Goal: Obtain resource: Download file/media

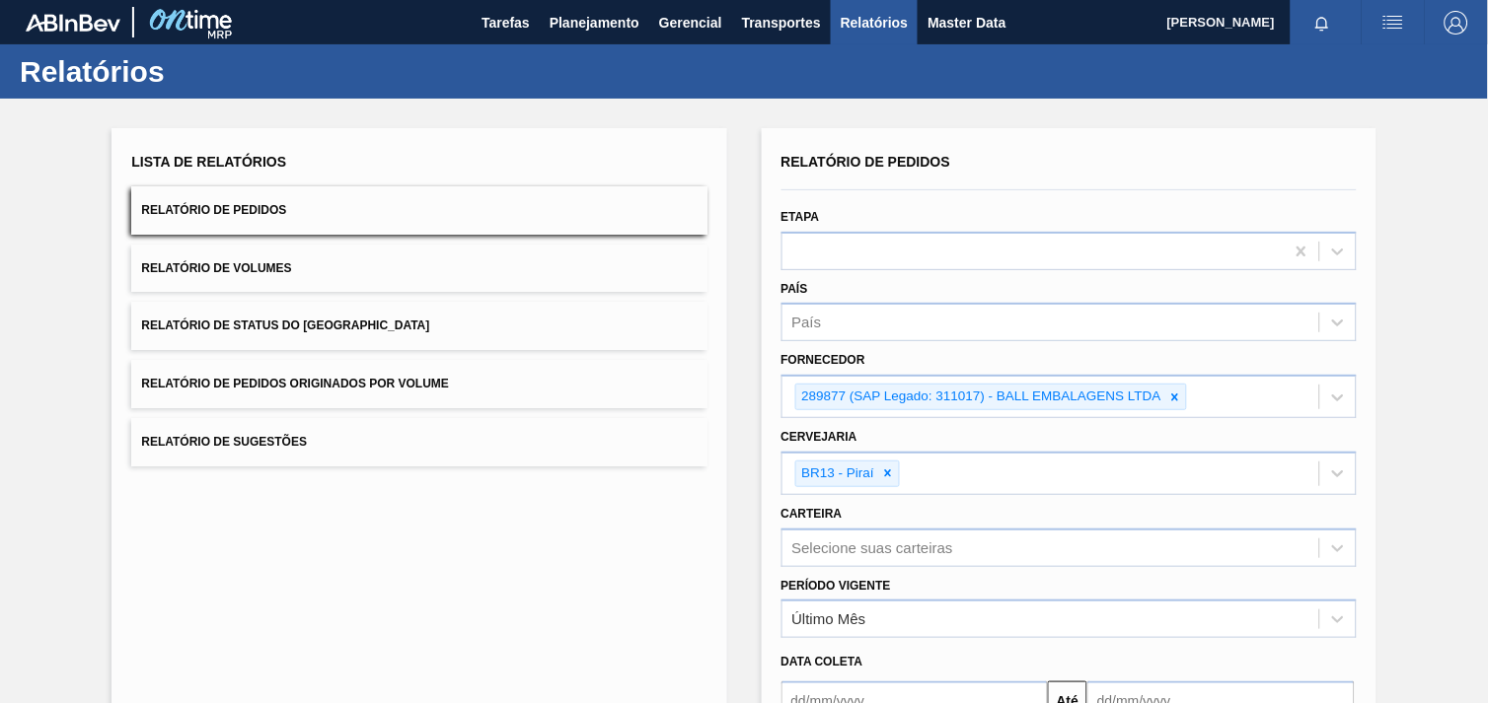
click at [890, 467] on icon at bounding box center [888, 474] width 14 height 14
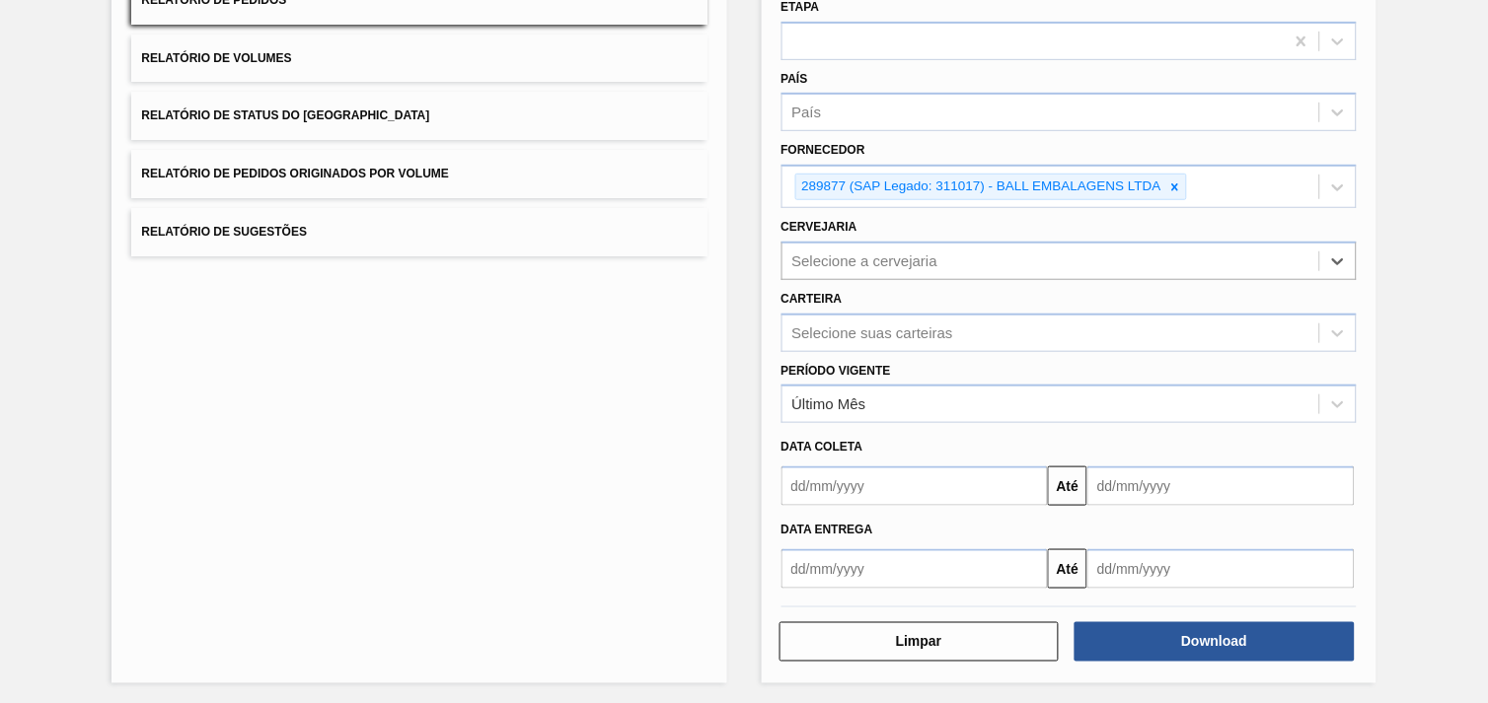
paste input "295129"
type input "295129"
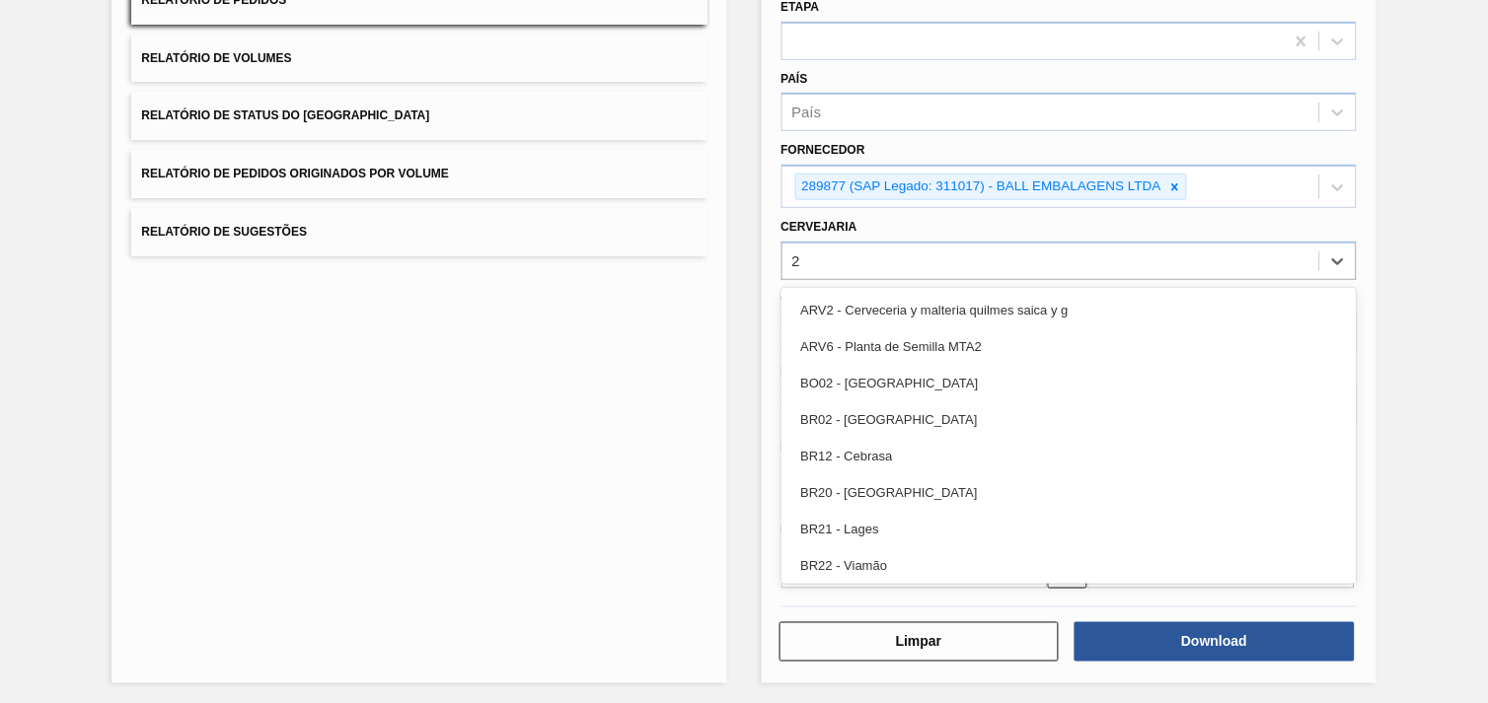
type input "23"
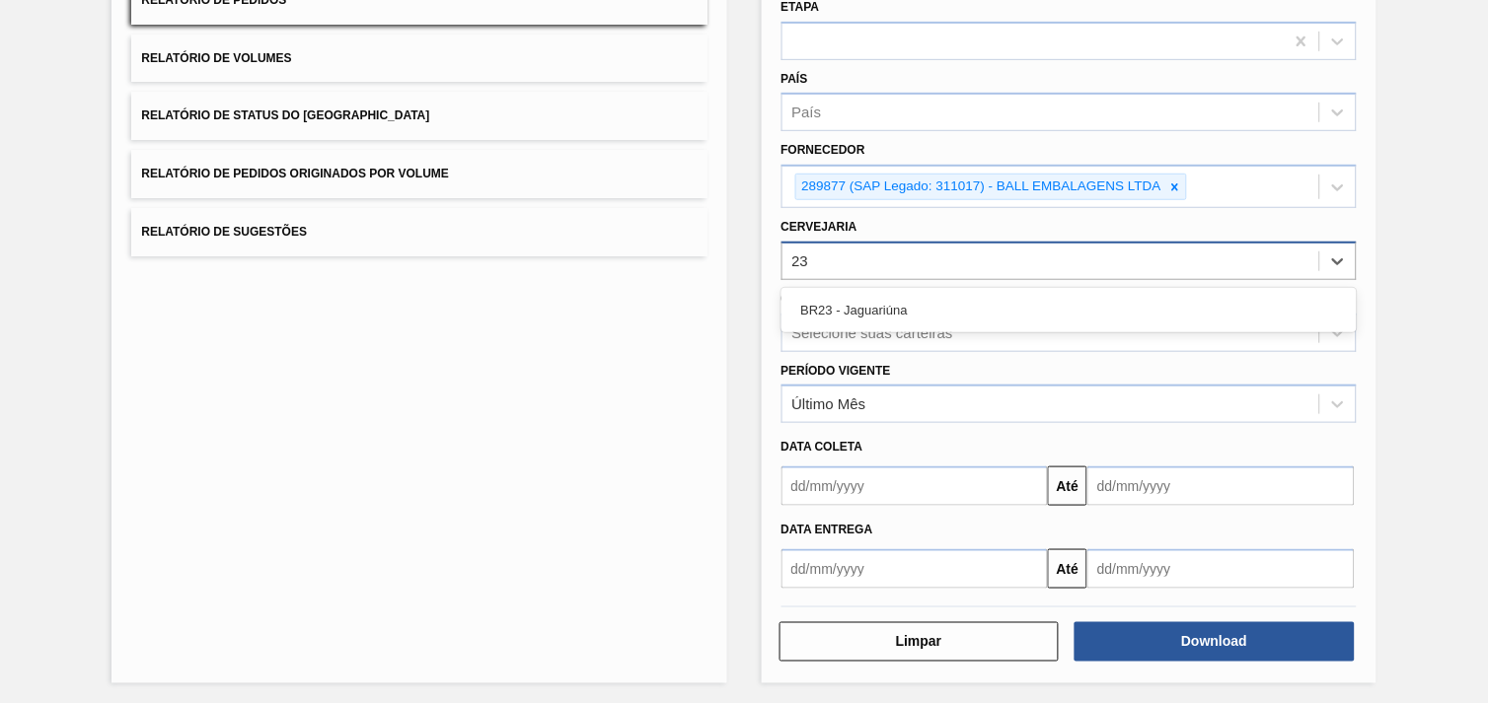
drag, startPoint x: 913, startPoint y: 294, endPoint x: 1016, endPoint y: 250, distance: 112.7
click at [913, 296] on div "BR23 - Jaguariúna" at bounding box center [1068, 310] width 575 height 37
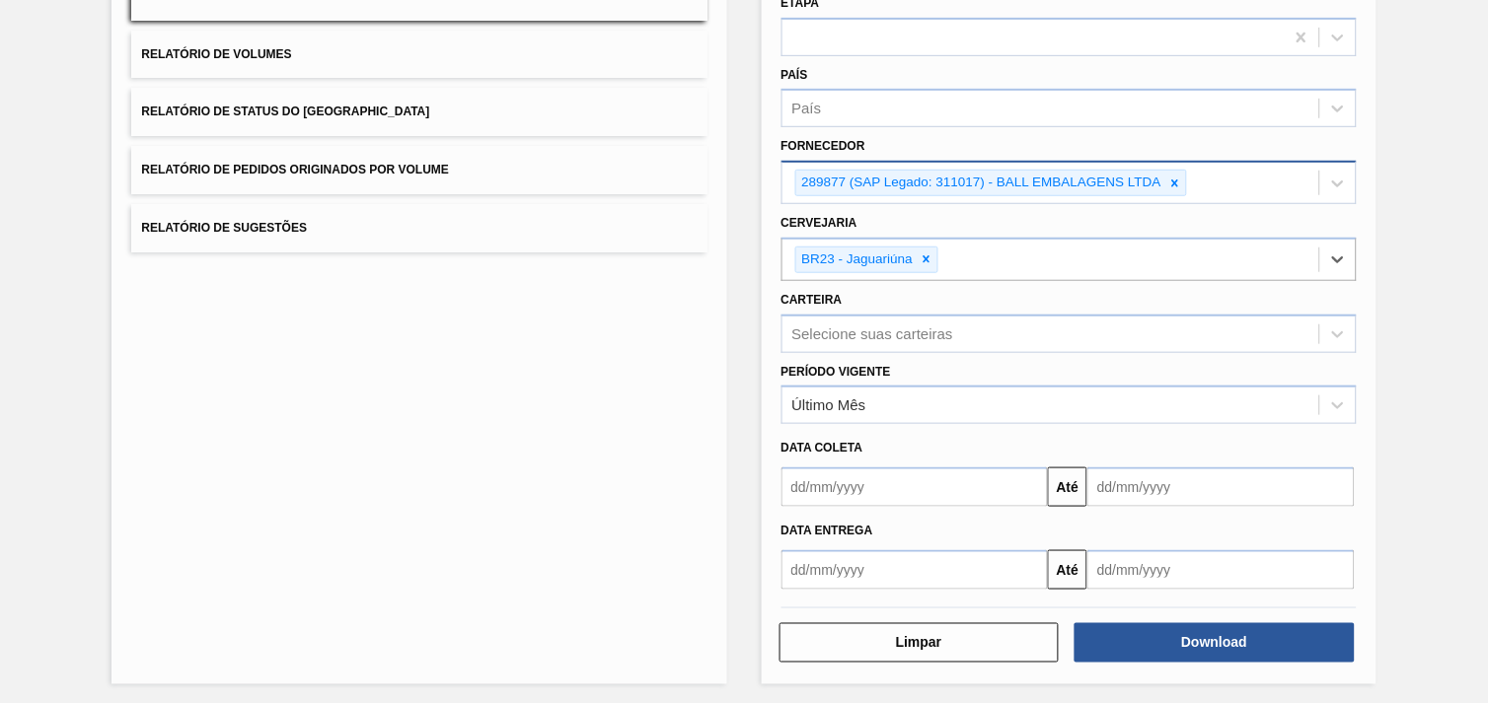
click at [1171, 180] on icon at bounding box center [1175, 184] width 14 height 14
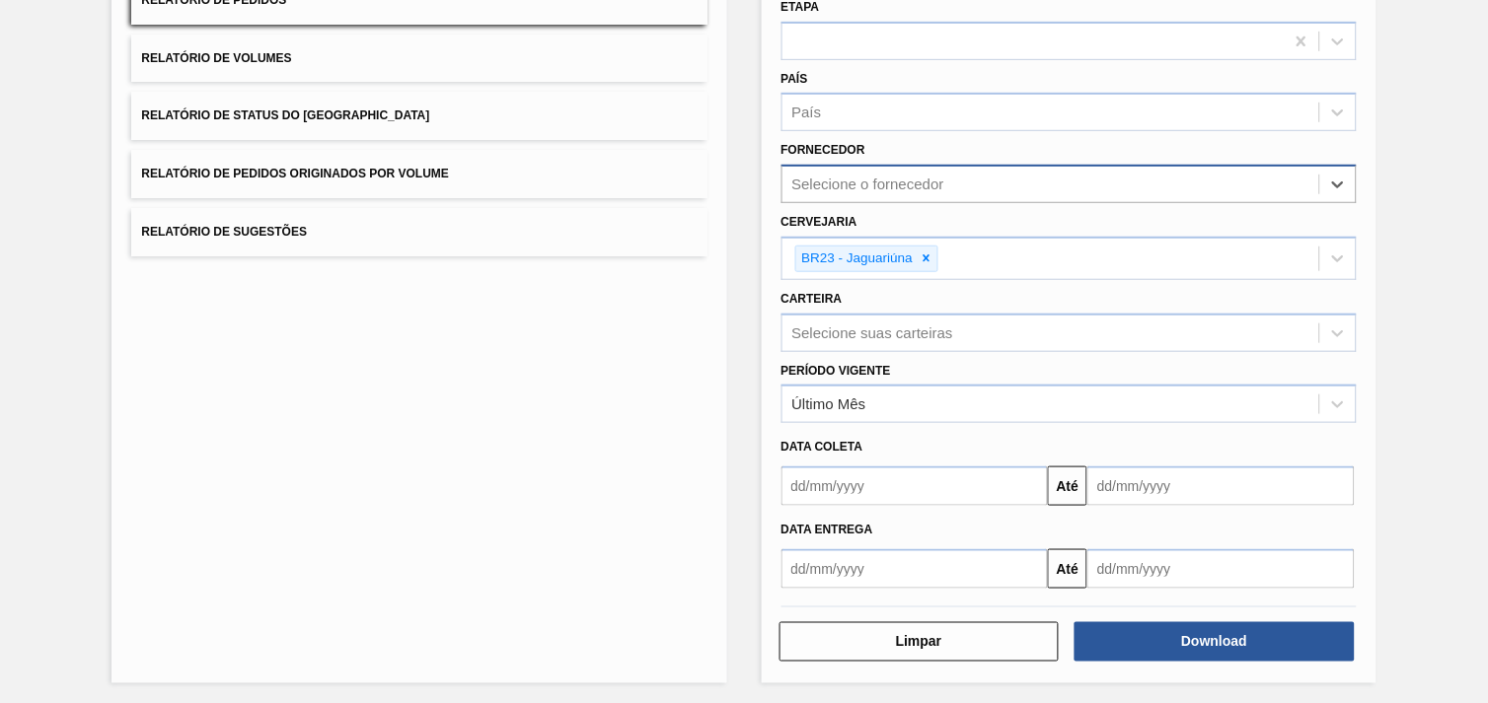
paste input "295129"
type input "295129"
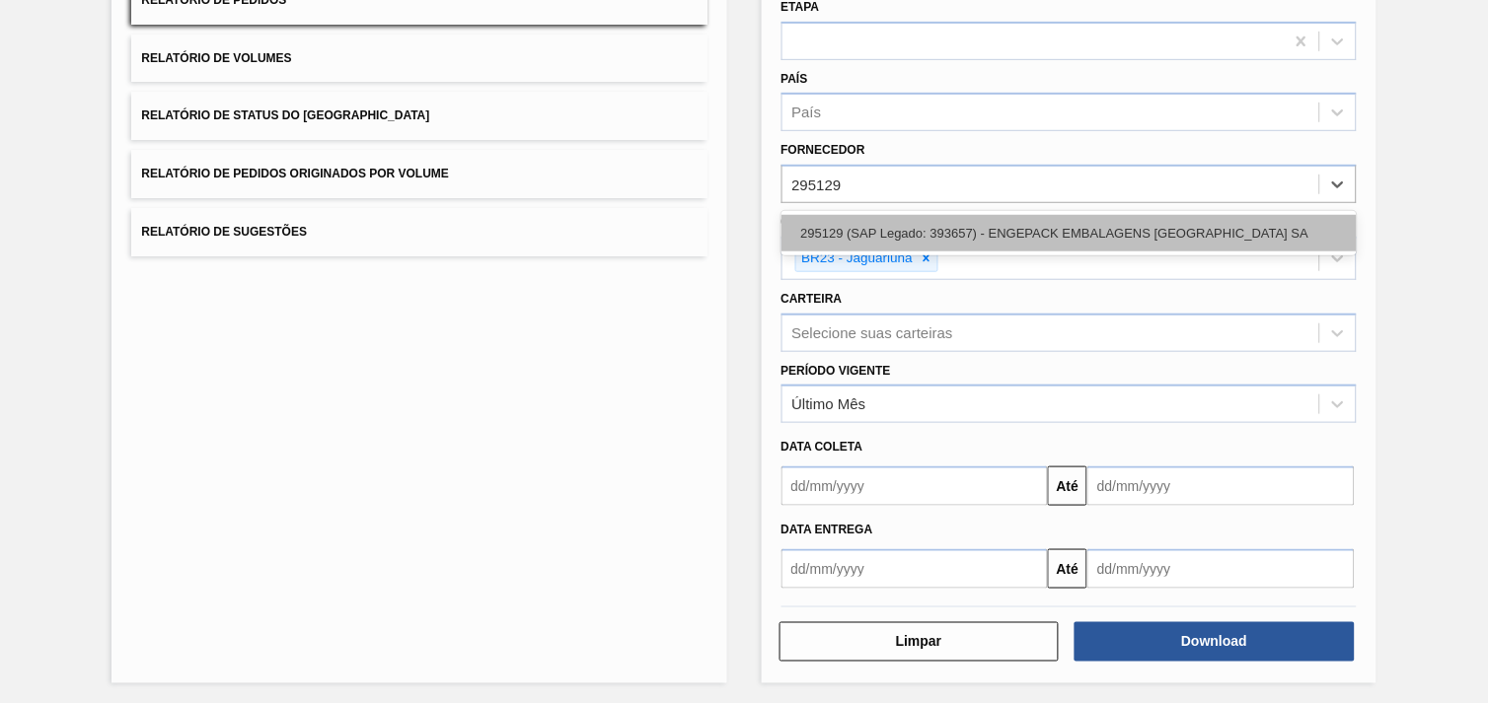
click at [1080, 222] on div "295129 (SAP Legado: 393657) - ENGEPACK EMBALAGENS [GEOGRAPHIC_DATA] SA" at bounding box center [1068, 233] width 575 height 37
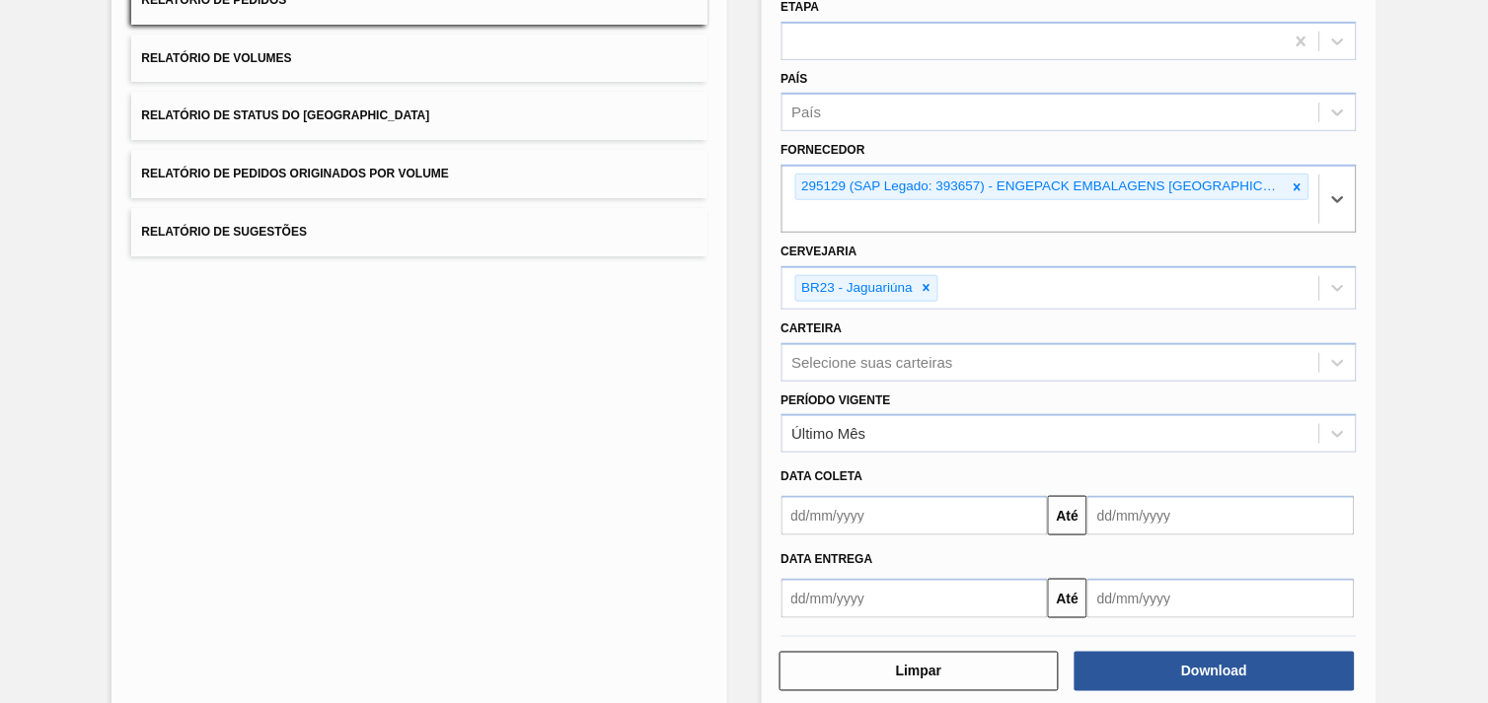
scroll to position [214, 0]
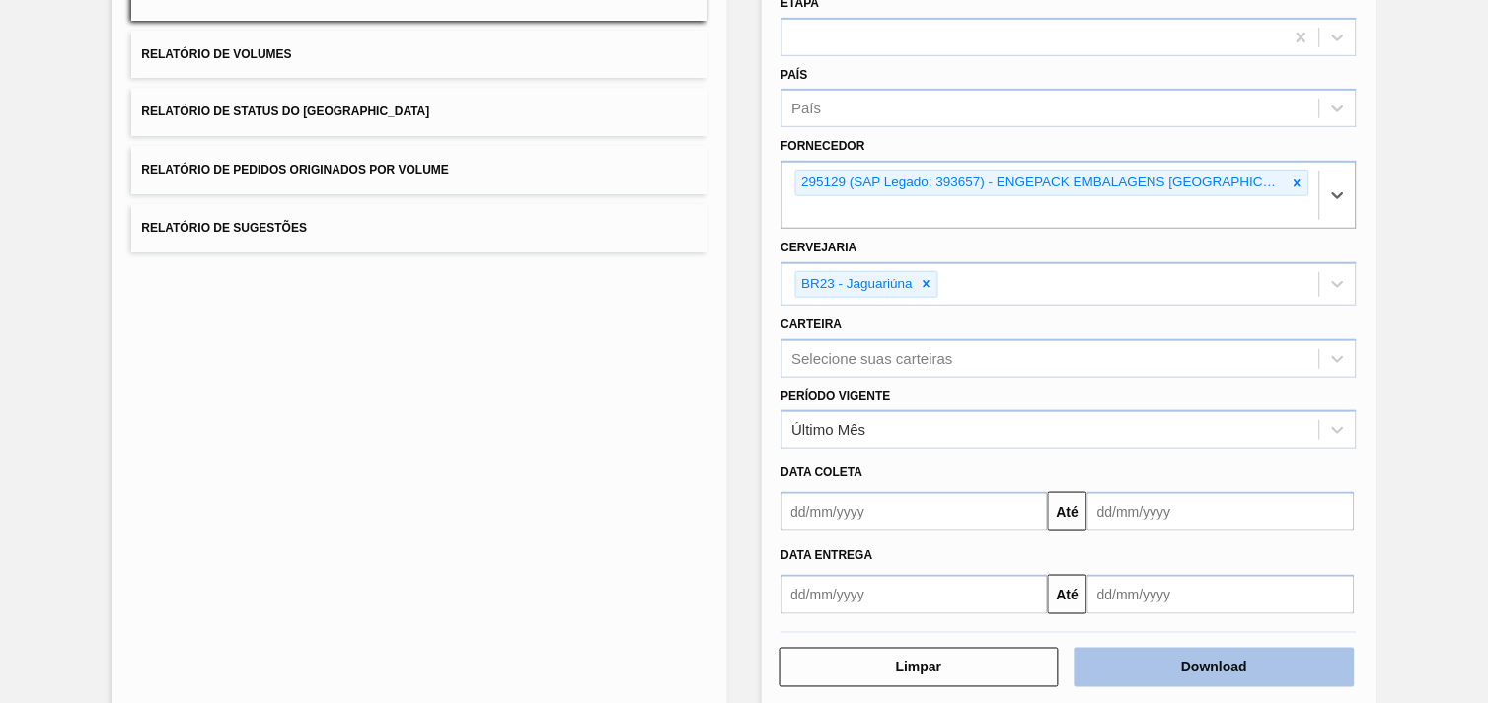
click at [1245, 648] on button "Download" at bounding box center [1214, 667] width 280 height 39
